Goal: Complete application form: Complete application form

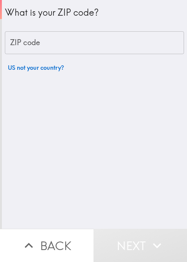
drag, startPoint x: 147, startPoint y: 174, endPoint x: 124, endPoint y: 69, distance: 107.0
click at [148, 170] on div "What is your ZIP code? ZIP code ZIP code US not your country?" at bounding box center [94, 114] width 185 height 229
click at [118, 45] on input "ZIP code" at bounding box center [94, 42] width 179 height 23
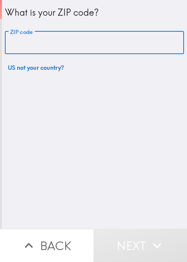
paste input "33621"
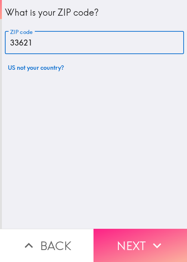
type input "33621"
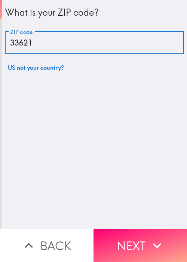
drag, startPoint x: 146, startPoint y: 237, endPoint x: 138, endPoint y: 230, distance: 10.6
click at [149, 237] on icon "button" at bounding box center [157, 245] width 16 height 16
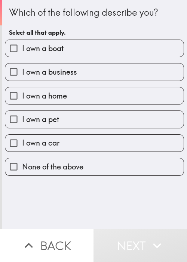
drag, startPoint x: 151, startPoint y: 206, endPoint x: 132, endPoint y: 128, distance: 80.6
click at [151, 206] on div "Which of the following describe you? Select all that apply. I own a boat I own …" at bounding box center [94, 114] width 185 height 229
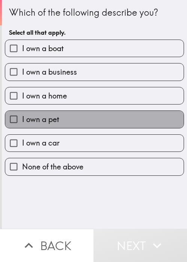
click at [117, 125] on label "I own a pet" at bounding box center [94, 119] width 178 height 17
click at [22, 125] on input "I own a pet" at bounding box center [13, 119] width 17 height 17
checkbox input "true"
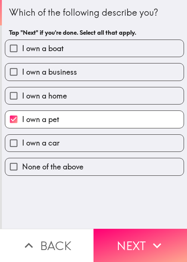
click at [82, 137] on label "I own a car" at bounding box center [94, 143] width 178 height 17
click at [22, 137] on input "I own a car" at bounding box center [13, 143] width 17 height 17
checkbox input "true"
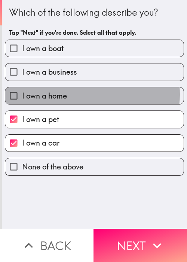
click at [89, 94] on label "I own a home" at bounding box center [94, 95] width 178 height 17
click at [22, 94] on input "I own a home" at bounding box center [13, 95] width 17 height 17
checkbox input "true"
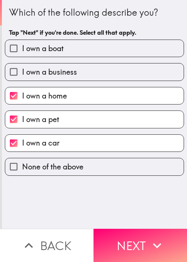
click at [97, 66] on label "I own a business" at bounding box center [94, 71] width 178 height 17
click at [22, 66] on input "I own a business" at bounding box center [13, 71] width 17 height 17
checkbox input "true"
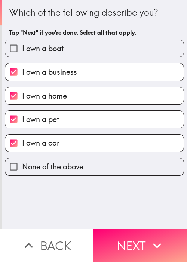
click at [107, 49] on label "I own a boat" at bounding box center [94, 48] width 178 height 17
click at [22, 49] on input "I own a boat" at bounding box center [13, 48] width 17 height 17
checkbox input "true"
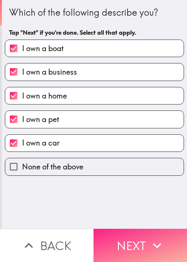
click at [116, 240] on button "Next" at bounding box center [139, 245] width 93 height 33
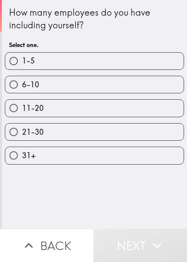
click at [138, 114] on label "11-20" at bounding box center [94, 108] width 178 height 17
click at [22, 114] on input "11-20" at bounding box center [13, 108] width 17 height 17
radio input "true"
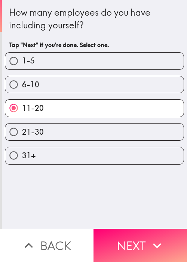
click at [137, 239] on button "Next" at bounding box center [139, 245] width 93 height 33
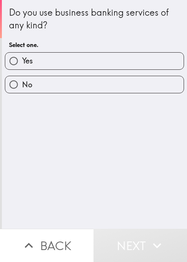
click at [132, 174] on div "Do you use business banking services of any kind? Select one. Yes No" at bounding box center [94, 114] width 185 height 229
click at [115, 72] on div "No" at bounding box center [91, 82] width 185 height 24
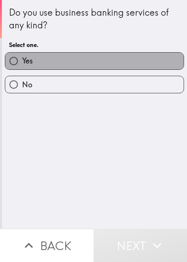
click at [131, 63] on label "Yes" at bounding box center [94, 61] width 178 height 17
click at [22, 63] on input "Yes" at bounding box center [13, 61] width 17 height 17
radio input "true"
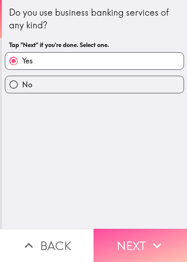
drag, startPoint x: 150, startPoint y: 236, endPoint x: 35, endPoint y: 226, distance: 116.1
click at [150, 237] on icon "button" at bounding box center [157, 245] width 16 height 16
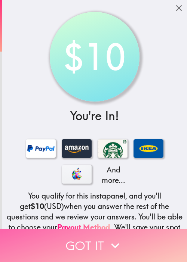
click at [147, 245] on button "Got it" at bounding box center [93, 245] width 187 height 33
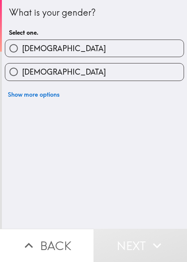
drag, startPoint x: 139, startPoint y: 159, endPoint x: 139, endPoint y: 92, distance: 66.8
click at [140, 157] on div "What is your gender? Select one. Male Female Show more options" at bounding box center [94, 114] width 185 height 229
click at [140, 72] on label "Female" at bounding box center [94, 71] width 178 height 17
click at [22, 72] on input "Female" at bounding box center [13, 71] width 17 height 17
radio input "true"
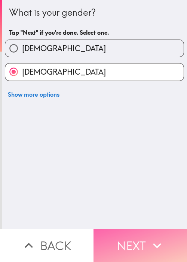
click at [139, 234] on button "Next" at bounding box center [139, 245] width 93 height 33
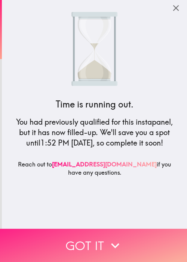
click at [139, 238] on button "Got it" at bounding box center [93, 245] width 187 height 33
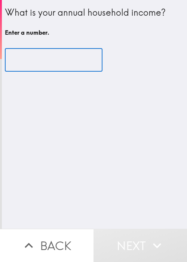
click at [42, 62] on input "number" at bounding box center [53, 60] width 97 height 23
type input "3"
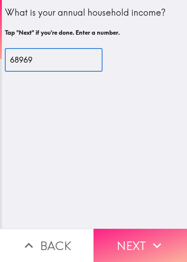
type input "68969"
click at [118, 233] on button "Next" at bounding box center [139, 245] width 93 height 33
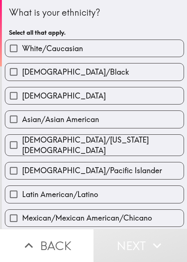
drag, startPoint x: 142, startPoint y: 3, endPoint x: 124, endPoint y: 29, distance: 32.1
click at [142, 3] on div "What is your ethnicity? Select all that apply." at bounding box center [94, 20] width 171 height 40
click at [98, 142] on span "Native American/Alaska Native" at bounding box center [102, 145] width 161 height 21
click at [22, 142] on input "Native American/Alaska Native" at bounding box center [13, 145] width 17 height 17
checkbox input "true"
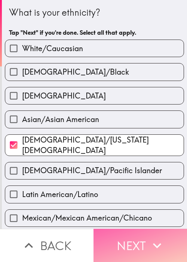
click at [138, 250] on button "Next" at bounding box center [139, 245] width 93 height 33
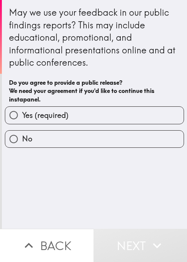
click at [125, 107] on label "Yes (required)" at bounding box center [94, 115] width 178 height 17
click at [22, 107] on input "Yes (required)" at bounding box center [13, 115] width 17 height 17
radio input "true"
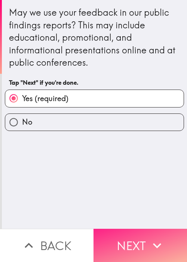
drag, startPoint x: 138, startPoint y: 193, endPoint x: 149, endPoint y: 236, distance: 44.2
click at [140, 195] on div "May we use your feedback in our public findings reports? This may include educa…" at bounding box center [94, 114] width 185 height 229
click at [149, 238] on icon "button" at bounding box center [157, 245] width 16 height 16
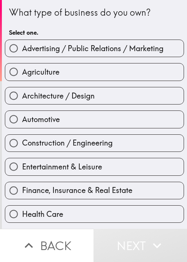
click at [146, 156] on div "Entertainment & Leisure" at bounding box center [91, 164] width 185 height 24
click at [133, 183] on label "Finance, Insurance & Real Estate" at bounding box center [94, 190] width 178 height 17
click at [22, 183] on input "Finance, Insurance & Real Estate" at bounding box center [13, 190] width 17 height 17
radio input "true"
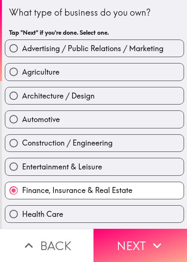
drag, startPoint x: 144, startPoint y: 240, endPoint x: 186, endPoint y: 194, distance: 62.3
click at [144, 238] on button "Next" at bounding box center [139, 245] width 93 height 33
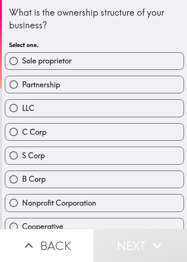
drag, startPoint x: 44, startPoint y: 171, endPoint x: 48, endPoint y: 168, distance: 4.8
click at [44, 171] on label "B Corp" at bounding box center [94, 179] width 178 height 17
click at [22, 171] on input "B Corp" at bounding box center [13, 179] width 17 height 17
radio input "true"
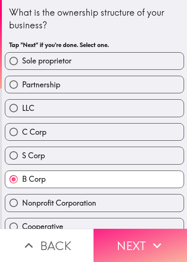
click at [163, 245] on button "Next" at bounding box center [139, 245] width 93 height 33
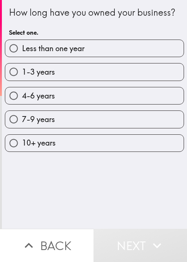
drag, startPoint x: 150, startPoint y: 221, endPoint x: 109, endPoint y: 133, distance: 96.5
click at [150, 219] on div "How long have you owned your business? Select one. Less than one year 1-3 years…" at bounding box center [94, 114] width 185 height 229
click at [105, 119] on div "7-9 years" at bounding box center [91, 116] width 185 height 24
click at [119, 128] on label "7-9 years" at bounding box center [94, 119] width 178 height 17
click at [22, 128] on input "7-9 years" at bounding box center [13, 119] width 17 height 17
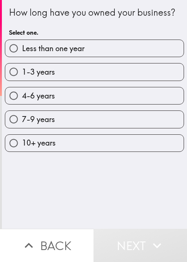
radio input "true"
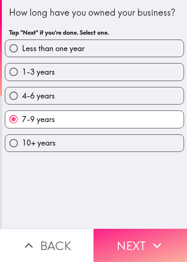
drag, startPoint x: 156, startPoint y: 242, endPoint x: 156, endPoint y: 232, distance: 10.5
click at [155, 242] on icon "button" at bounding box center [157, 245] width 16 height 16
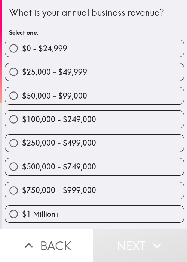
click at [86, 166] on span "$500,000 - $749,000" at bounding box center [59, 167] width 74 height 10
click at [22, 166] on input "$500,000 - $749,000" at bounding box center [13, 166] width 17 height 17
radio input "true"
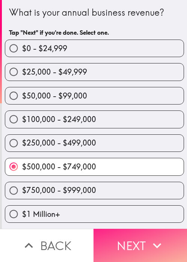
click at [142, 234] on button "Next" at bounding box center [139, 245] width 93 height 33
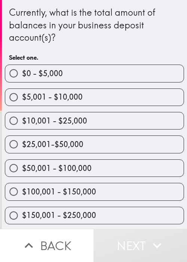
drag, startPoint x: 36, startPoint y: 144, endPoint x: 39, endPoint y: 146, distance: 4.0
click at [36, 144] on span "$25,001-$50,000" at bounding box center [52, 144] width 61 height 10
click at [22, 144] on input "$25,001-$50,000" at bounding box center [13, 144] width 17 height 17
radio input "true"
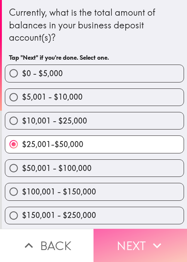
click at [131, 236] on button "Next" at bounding box center [139, 245] width 93 height 33
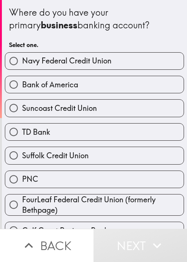
click at [120, 208] on span "FourLeaf Federal Credit Union (formerly Bethpage)" at bounding box center [102, 204] width 161 height 21
click at [22, 208] on input "FourLeaf Federal Credit Union (formerly Bethpage)" at bounding box center [13, 204] width 17 height 17
radio input "true"
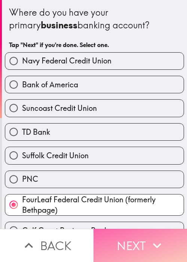
click at [131, 241] on button "Next" at bounding box center [139, 245] width 93 height 33
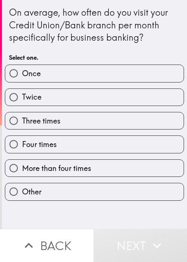
click at [124, 214] on div "On average, how often do you visit your Credit Union/Bank branch per month spec…" at bounding box center [94, 114] width 185 height 229
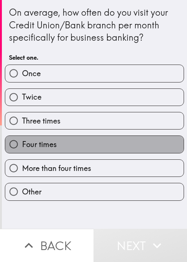
click at [112, 144] on label "Four times" at bounding box center [94, 144] width 178 height 17
click at [22, 144] on input "Four times" at bounding box center [13, 144] width 17 height 17
radio input "true"
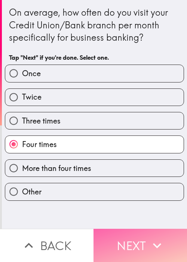
click at [149, 237] on icon "button" at bounding box center [157, 245] width 16 height 16
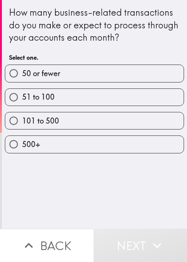
drag, startPoint x: 121, startPoint y: 188, endPoint x: 121, endPoint y: 184, distance: 4.1
click at [121, 184] on div "How many business-related transactions do you make or expect to process through…" at bounding box center [94, 114] width 185 height 229
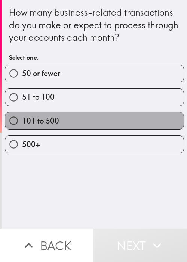
click at [114, 121] on label "101 to 500" at bounding box center [94, 120] width 178 height 17
click at [22, 121] on input "101 to 500" at bounding box center [13, 120] width 17 height 17
radio input "true"
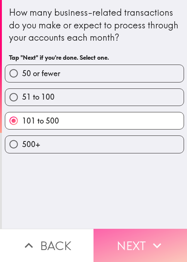
click at [150, 237] on icon "button" at bounding box center [157, 245] width 16 height 16
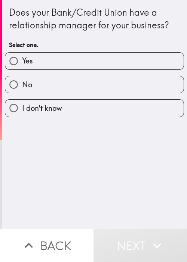
drag, startPoint x: 119, startPoint y: 200, endPoint x: 109, endPoint y: 94, distance: 106.5
click at [120, 196] on div "Does your Bank/Credit Union have a relationship manager for your business? Sele…" at bounding box center [94, 114] width 185 height 229
click at [108, 72] on div "No" at bounding box center [91, 82] width 185 height 24
click at [127, 63] on label "Yes" at bounding box center [94, 61] width 178 height 17
click at [22, 63] on input "Yes" at bounding box center [13, 61] width 17 height 17
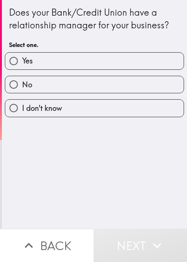
radio input "true"
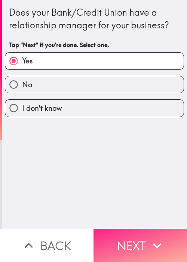
click at [164, 237] on button "Next" at bounding box center [139, 245] width 93 height 33
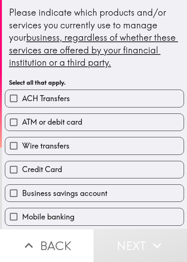
click at [18, 122] on input "ATM or debit card" at bounding box center [13, 122] width 17 height 17
checkbox input "true"
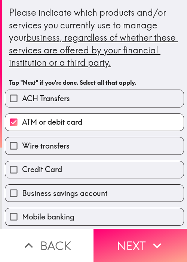
click at [49, 176] on label "Credit Card" at bounding box center [94, 169] width 178 height 17
click at [22, 176] on input "Credit Card" at bounding box center [13, 169] width 17 height 17
checkbox input "true"
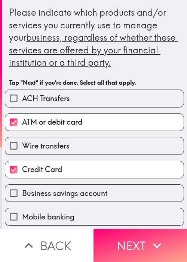
click at [53, 206] on div "Mobile banking" at bounding box center [91, 214] width 185 height 24
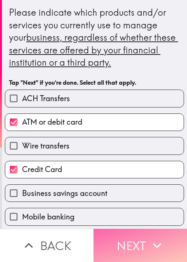
drag, startPoint x: 152, startPoint y: 240, endPoint x: 138, endPoint y: 235, distance: 14.3
click at [153, 243] on icon "button" at bounding box center [157, 245] width 8 height 5
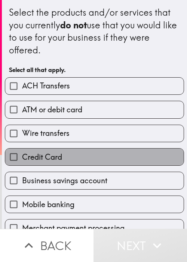
click at [138, 155] on label "Credit Card" at bounding box center [94, 157] width 178 height 17
click at [22, 155] on input "Credit Card" at bounding box center [13, 157] width 17 height 17
checkbox input "true"
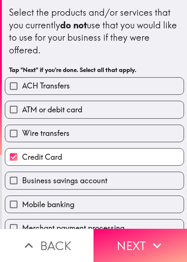
click at [128, 96] on div "ATM or debit card" at bounding box center [91, 107] width 185 height 24
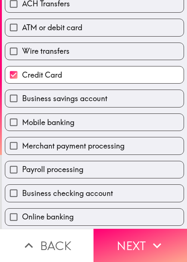
scroll to position [112, 0]
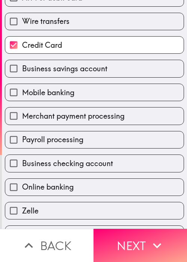
click at [70, 127] on div "Payroll processing" at bounding box center [91, 137] width 185 height 24
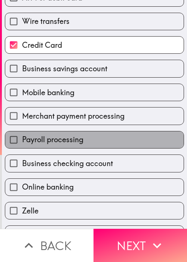
click at [97, 145] on label "Payroll processing" at bounding box center [94, 139] width 178 height 17
click at [22, 145] on input "Payroll processing" at bounding box center [13, 139] width 17 height 17
checkbox input "true"
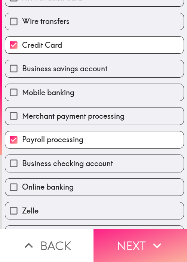
drag, startPoint x: 125, startPoint y: 231, endPoint x: 133, endPoint y: 232, distance: 7.9
click at [125, 231] on button "Next" at bounding box center [139, 245] width 93 height 33
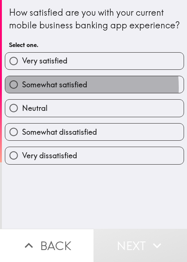
click at [40, 90] on span "Somewhat satisfied" at bounding box center [54, 84] width 65 height 10
click at [22, 93] on input "Somewhat satisfied" at bounding box center [13, 84] width 17 height 17
radio input "true"
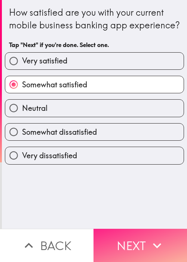
drag, startPoint x: 143, startPoint y: 220, endPoint x: 152, endPoint y: 229, distance: 12.4
click at [144, 221] on div "How satisfied are you with your current mobile business banking app experience?…" at bounding box center [94, 114] width 185 height 229
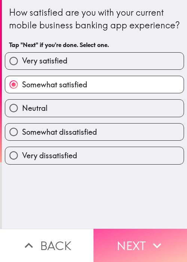
drag, startPoint x: 159, startPoint y: 247, endPoint x: 186, endPoint y: 230, distance: 31.6
click at [160, 247] on icon "button" at bounding box center [157, 245] width 16 height 16
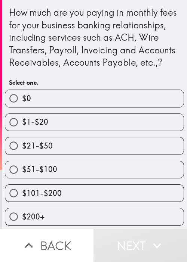
click at [46, 69] on div "How much are you paying in monthly fees for your business banking relationships…" at bounding box center [94, 37] width 171 height 63
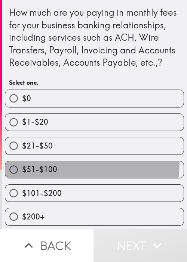
click at [71, 175] on label "$51-$100" at bounding box center [94, 169] width 178 height 17
click at [22, 175] on input "$51-$100" at bounding box center [13, 169] width 17 height 17
radio input "true"
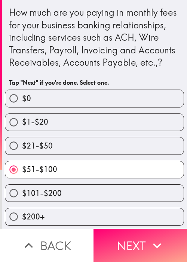
click at [110, 202] on label "$101-$200" at bounding box center [94, 193] width 178 height 17
click at [22, 202] on input "$101-$200" at bounding box center [13, 193] width 17 height 17
radio input "true"
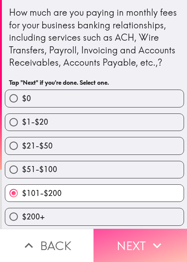
drag, startPoint x: 139, startPoint y: 241, endPoint x: 168, endPoint y: 190, distance: 59.3
click at [139, 240] on button "Next" at bounding box center [139, 245] width 93 height 33
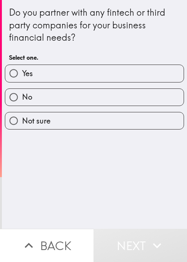
drag, startPoint x: 54, startPoint y: 73, endPoint x: 42, endPoint y: 99, distance: 28.4
click at [52, 74] on label "Yes" at bounding box center [94, 73] width 178 height 17
click at [22, 74] on input "Yes" at bounding box center [13, 73] width 17 height 17
radio input "true"
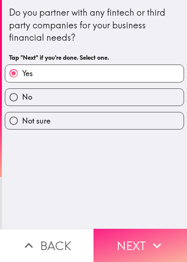
click at [126, 239] on button "Next" at bounding box center [139, 245] width 93 height 33
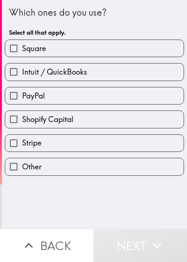
click at [109, 22] on div "Which ones do you use? Select all that apply." at bounding box center [94, 23] width 171 height 34
click at [85, 87] on div "PayPal" at bounding box center [94, 96] width 179 height 18
click at [105, 87] on label "PayPal" at bounding box center [94, 95] width 178 height 17
click at [22, 87] on input "PayPal" at bounding box center [13, 95] width 17 height 17
checkbox input "true"
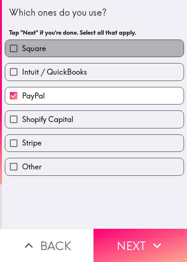
click at [94, 56] on label "Square" at bounding box center [94, 48] width 178 height 17
click at [22, 56] on input "Square" at bounding box center [13, 48] width 17 height 17
checkbox input "true"
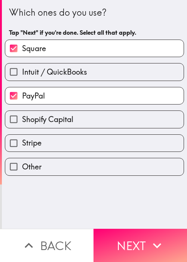
drag, startPoint x: 135, startPoint y: 233, endPoint x: 128, endPoint y: 219, distance: 15.7
click at [135, 234] on button "Next" at bounding box center [139, 245] width 93 height 33
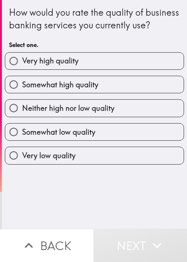
click at [87, 63] on div "Very high quality" at bounding box center [91, 58] width 185 height 24
click at [87, 90] on span "Somewhat high quality" at bounding box center [60, 84] width 76 height 10
click at [22, 93] on input "Somewhat high quality" at bounding box center [13, 84] width 17 height 17
radio input "true"
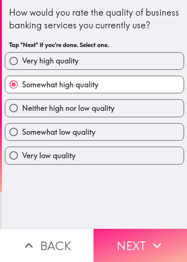
click at [140, 229] on button "Next" at bounding box center [139, 245] width 93 height 33
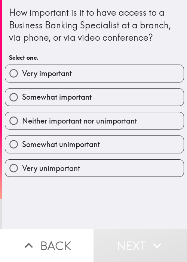
click at [121, 209] on div "How important is it to have access to a Business Banking Specialist at a branch…" at bounding box center [94, 114] width 185 height 229
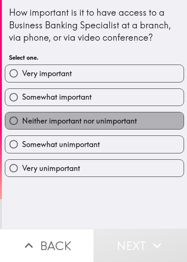
click at [105, 122] on span "Neither important nor unimportant" at bounding box center [79, 121] width 115 height 10
click at [22, 122] on input "Neither important nor unimportant" at bounding box center [13, 120] width 17 height 17
radio input "true"
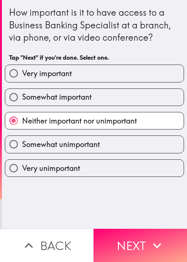
drag, startPoint x: 106, startPoint y: 86, endPoint x: 121, endPoint y: 109, distance: 27.7
click at [106, 87] on div "Somewhat important" at bounding box center [91, 94] width 185 height 24
click at [121, 104] on label "Somewhat important" at bounding box center [94, 97] width 178 height 17
click at [22, 104] on input "Somewhat important" at bounding box center [13, 97] width 17 height 17
radio input "true"
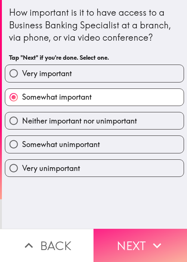
click at [145, 229] on button "Next" at bounding box center [139, 245] width 93 height 33
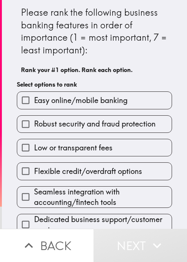
click at [97, 168] on span "Flexible credit/overdraft options" at bounding box center [88, 171] width 108 height 10
click at [34, 168] on input "Flexible credit/overdraft options" at bounding box center [25, 171] width 17 height 17
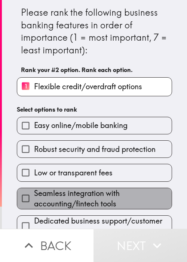
click at [105, 193] on span "Seamless integration with accounting/fintech tools" at bounding box center [102, 198] width 137 height 21
click at [34, 193] on input "Seamless integration with accounting/fintech tools" at bounding box center [25, 198] width 17 height 17
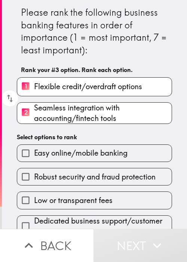
click at [103, 174] on span "Robust security and fraud protection" at bounding box center [94, 177] width 121 height 10
click at [34, 174] on input "Robust security and fraud protection" at bounding box center [25, 176] width 17 height 17
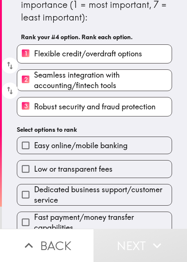
scroll to position [42, 0]
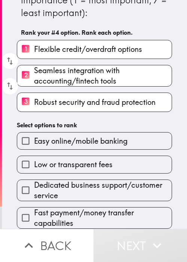
click at [103, 174] on div "Dedicated business support/customer service" at bounding box center [91, 188] width 161 height 28
click at [97, 201] on div "Fast payment/money transfer capabilities" at bounding box center [91, 215] width 161 height 28
click at [87, 209] on span "Fast payment/money transfer capabilities" at bounding box center [102, 217] width 137 height 21
click at [34, 209] on input "Fast payment/money transfer capabilities" at bounding box center [25, 217] width 17 height 17
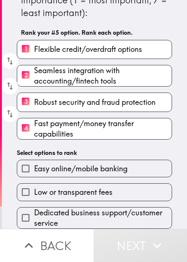
click at [93, 187] on span "Low or transparent fees" at bounding box center [73, 192] width 78 height 10
click at [34, 187] on input "Low or transparent fees" at bounding box center [25, 192] width 17 height 17
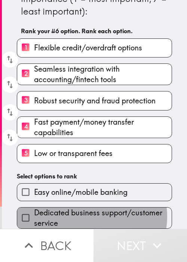
click at [86, 213] on span "Dedicated business support/customer service" at bounding box center [102, 217] width 137 height 21
click at [34, 213] on input "Dedicated business support/customer service" at bounding box center [25, 217] width 17 height 17
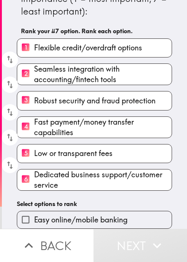
click at [93, 205] on div "Easy online/mobile banking" at bounding box center [91, 217] width 161 height 24
click at [94, 215] on span "Easy online/mobile banking" at bounding box center [80, 220] width 93 height 10
click at [34, 215] on input "Easy online/mobile banking" at bounding box center [25, 219] width 17 height 17
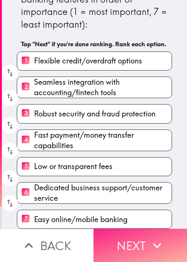
scroll to position [39, 0]
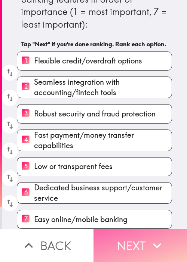
drag, startPoint x: 133, startPoint y: 243, endPoint x: 133, endPoint y: 238, distance: 5.6
click at [133, 243] on button "Next" at bounding box center [139, 245] width 93 height 33
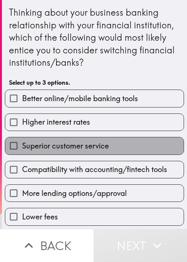
click at [97, 145] on span "Superior customer service" at bounding box center [65, 146] width 87 height 10
click at [22, 145] on input "Superior customer service" at bounding box center [13, 145] width 17 height 17
checkbox input "true"
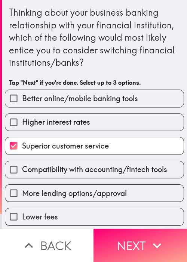
click at [112, 109] on div "Higher interest rates" at bounding box center [91, 119] width 185 height 24
click at [127, 103] on span "Better online/mobile banking tools" at bounding box center [80, 98] width 116 height 10
click at [22, 103] on input "Better online/mobile banking tools" at bounding box center [13, 98] width 17 height 17
checkbox input "true"
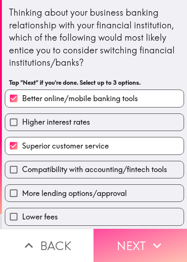
click at [147, 229] on button "Next" at bounding box center [139, 245] width 93 height 33
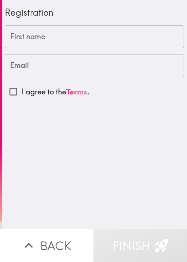
click at [17, 34] on input "First name" at bounding box center [94, 36] width 179 height 23
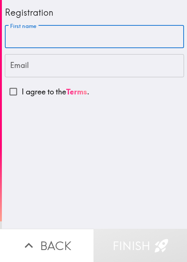
paste input "Marcus"
type input "Marcus"
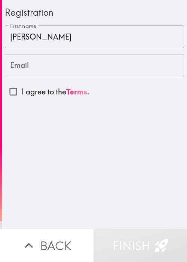
click at [34, 69] on input "Email" at bounding box center [94, 65] width 179 height 23
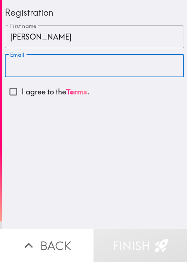
paste input "kiytbey@gmail.com"
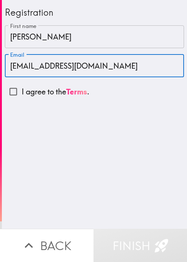
type input "kiytbey@gmail.com"
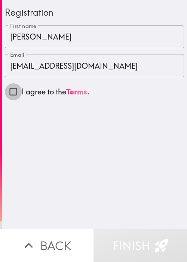
click at [9, 89] on input "I agree to the Terms ." at bounding box center [13, 91] width 17 height 17
checkbox input "true"
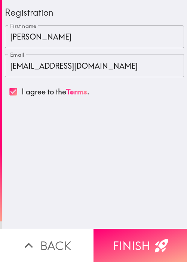
click at [90, 127] on div "Registration First name Marcus First name Email kiytbey@gmail.com Email I agree…" at bounding box center [94, 114] width 185 height 229
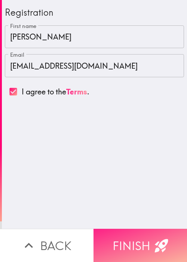
click at [138, 230] on button "Finish" at bounding box center [139, 245] width 93 height 33
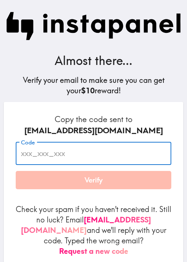
click at [47, 147] on input "Code" at bounding box center [93, 153] width 155 height 23
paste input "ARU_k4t_t7m"
type input "ARU_k4t_t7m"
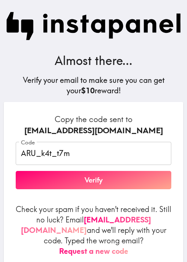
click at [37, 121] on h6 "Copy the code sent to kiytbey@gmail.com" at bounding box center [93, 125] width 155 height 22
click at [75, 183] on button "Verify" at bounding box center [93, 180] width 155 height 19
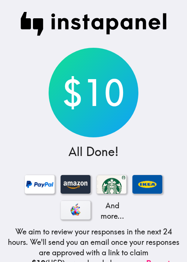
click at [70, 78] on div "$10" at bounding box center [94, 93] width 90 height 90
